Goal: Task Accomplishment & Management: Manage account settings

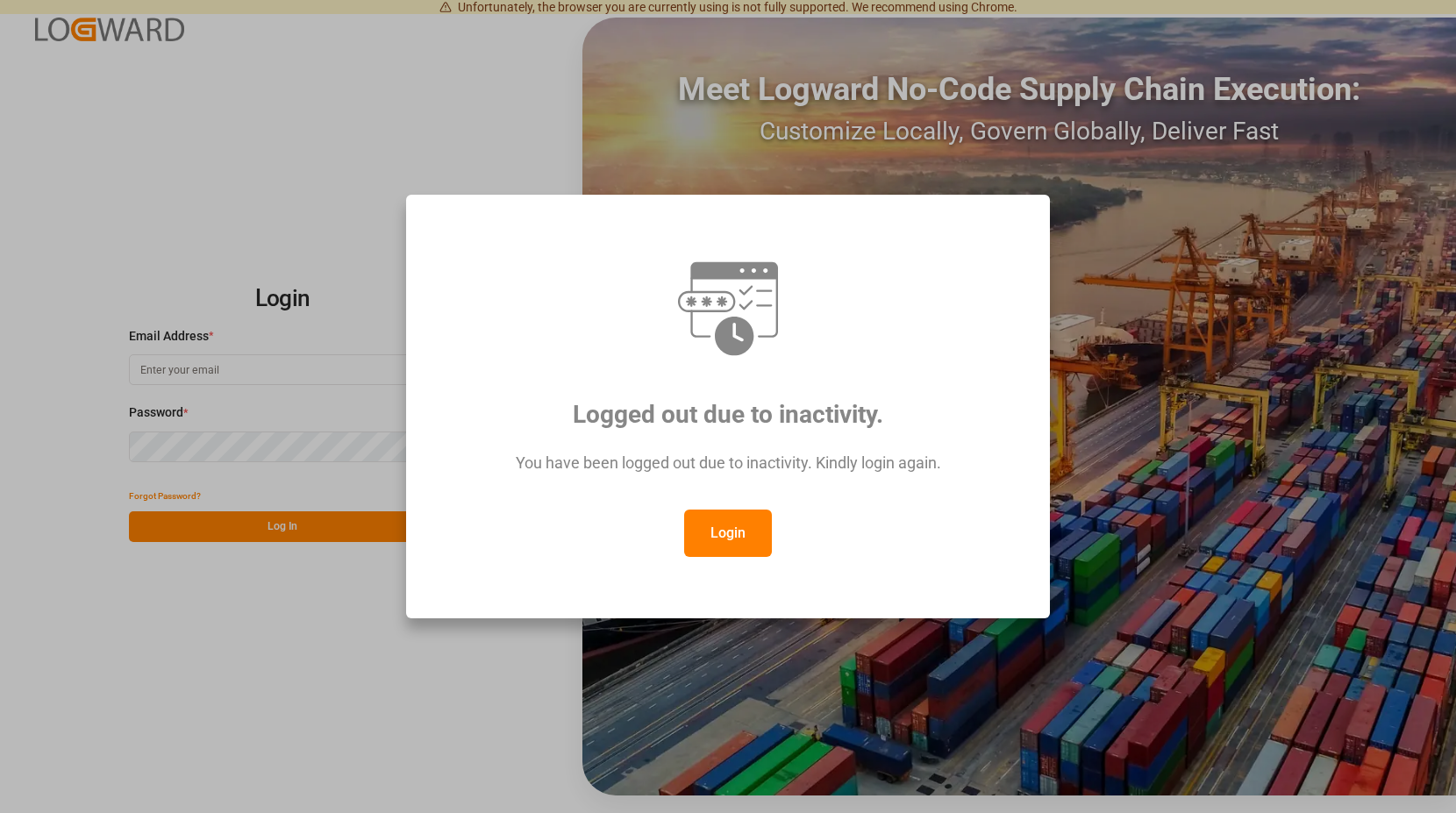
type input "[PERSON_NAME][EMAIL_ADDRESS][PERSON_NAME][DOMAIN_NAME]"
click at [719, 531] on button "Login" at bounding box center [728, 533] width 88 height 47
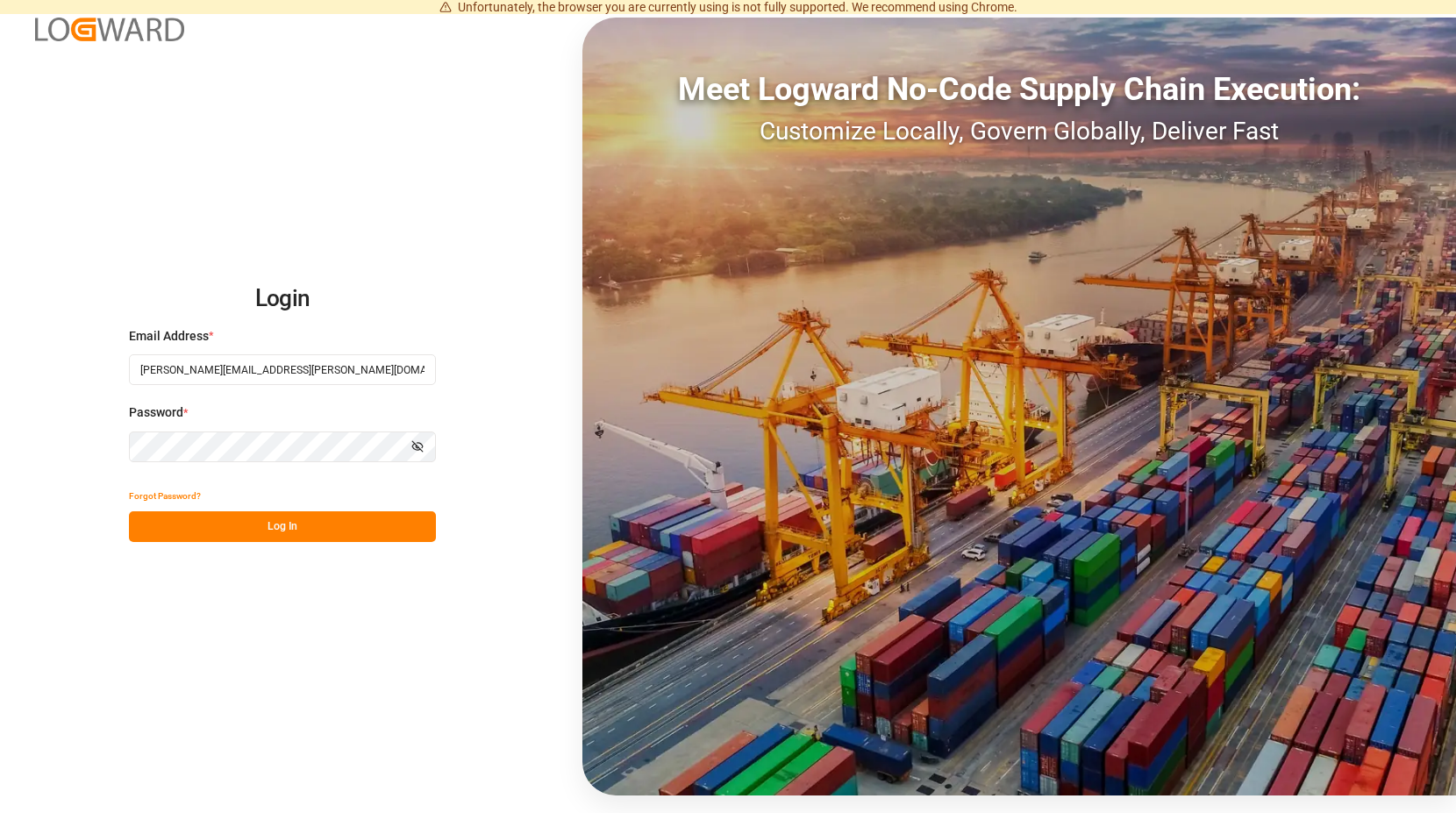
drag, startPoint x: 300, startPoint y: 525, endPoint x: 258, endPoint y: 31, distance: 495.8
click at [300, 521] on button "Log In" at bounding box center [281, 527] width 307 height 31
